Goal: Task Accomplishment & Management: Complete application form

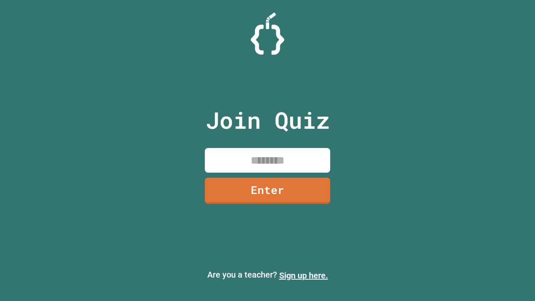
click at [303, 275] on link "Sign up here." at bounding box center [303, 275] width 49 height 10
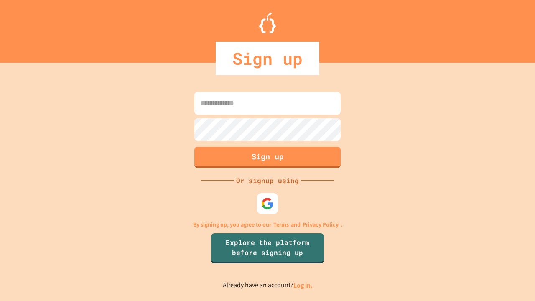
click at [303, 285] on link "Log in." at bounding box center [302, 285] width 19 height 9
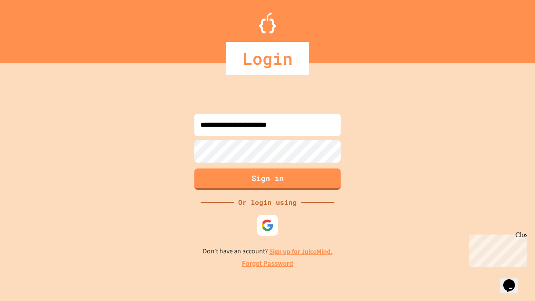
type input "**********"
